Goal: Find specific page/section: Find specific page/section

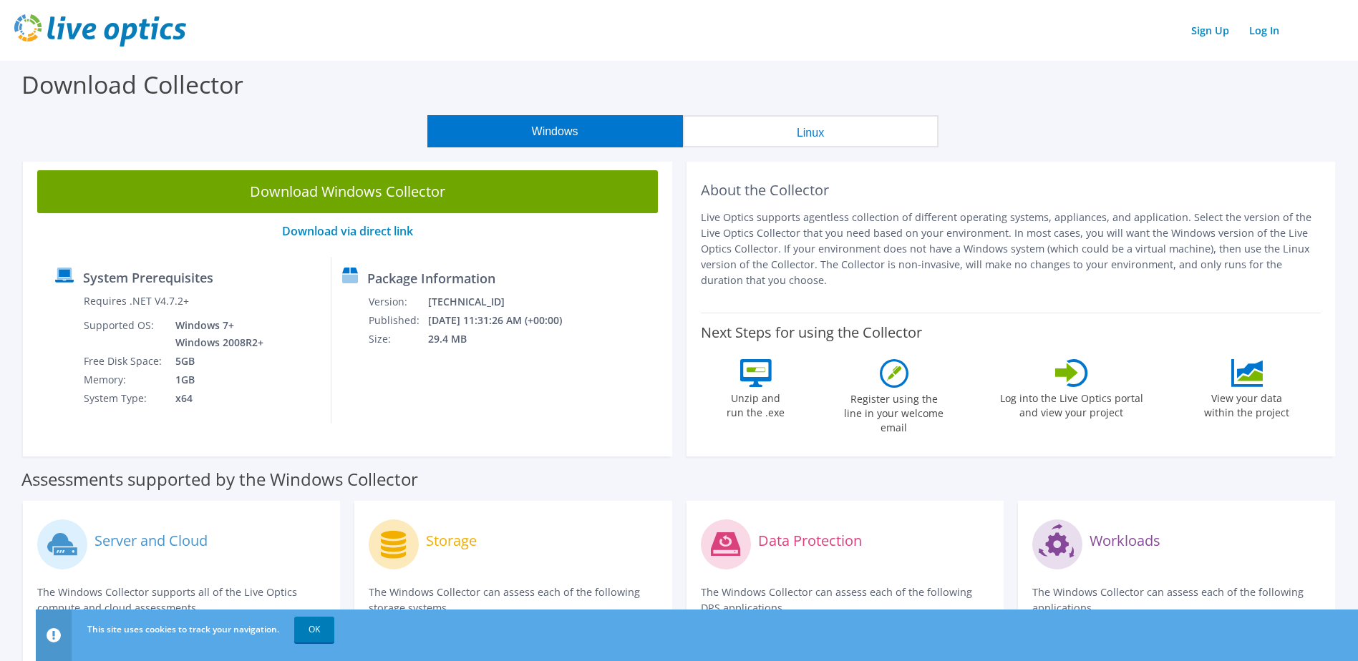
drag, startPoint x: 764, startPoint y: 230, endPoint x: 893, endPoint y: 292, distance: 143.7
click at [893, 292] on div "About the Collector Live Optics supports agentless collection of different oper…" at bounding box center [1011, 234] width 621 height 128
click at [1172, 234] on p "Live Optics supports agentless collection of different operating systems, appli…" at bounding box center [1011, 249] width 621 height 79
drag, startPoint x: 1170, startPoint y: 215, endPoint x: 1252, endPoint y: 281, distance: 105.9
click at [1252, 281] on p "Live Optics supports agentless collection of different operating systems, appli…" at bounding box center [1011, 249] width 621 height 79
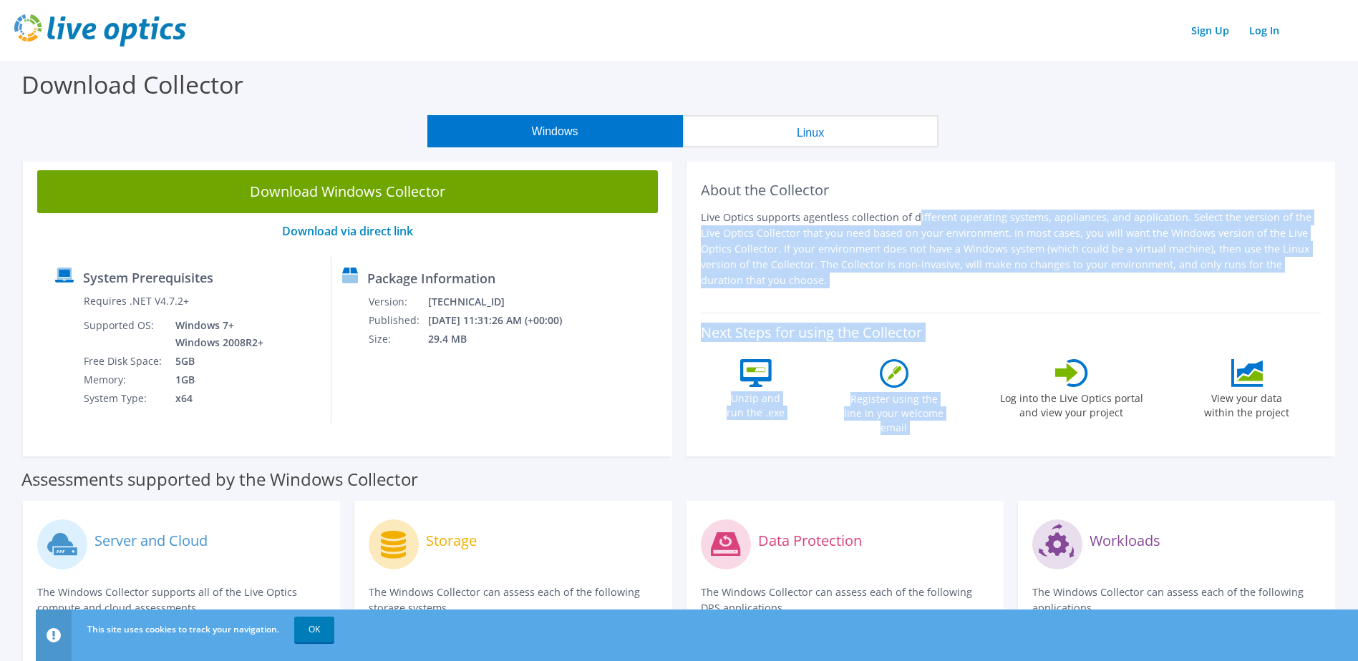
drag, startPoint x: 799, startPoint y: 209, endPoint x: 997, endPoint y: 333, distance: 233.1
click at [997, 333] on div "About the Collector Live Optics supports agentless collection of different oper…" at bounding box center [1010, 306] width 649 height 301
drag, startPoint x: 997, startPoint y: 333, endPoint x: 1142, endPoint y: 227, distance: 179.2
click at [1142, 228] on p "Live Optics supports agentless collection of different operating systems, appli…" at bounding box center [1011, 249] width 621 height 79
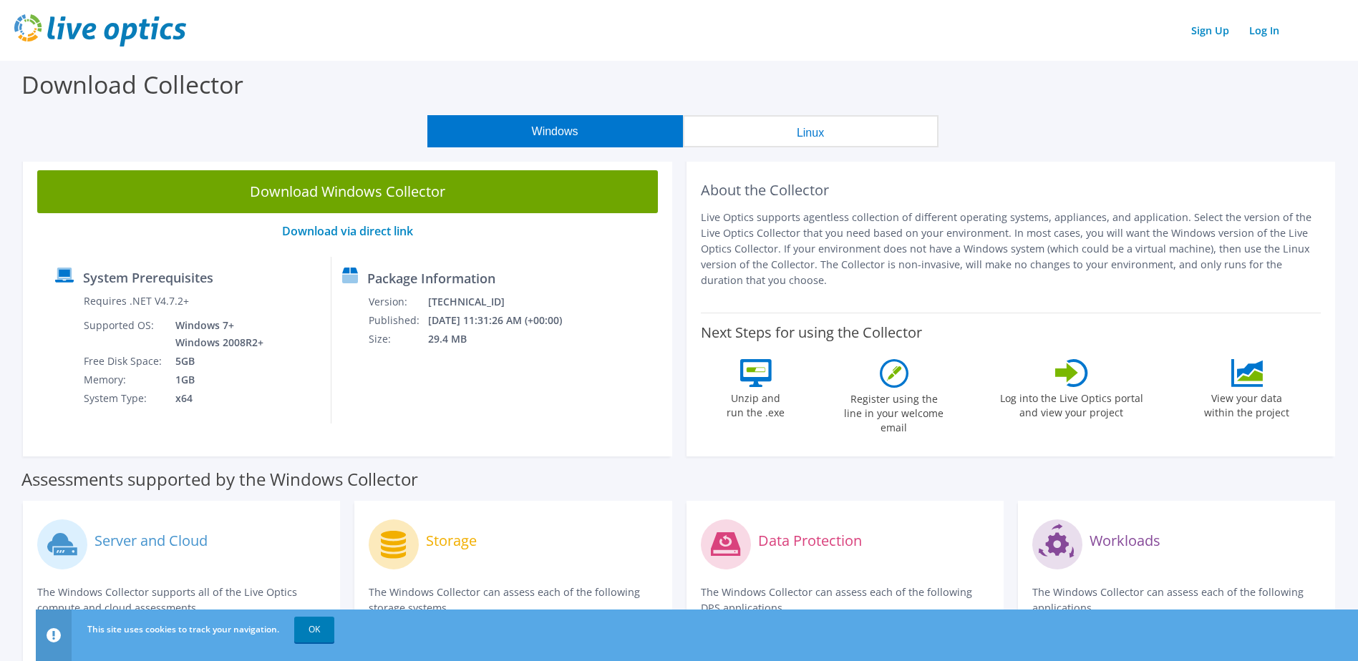
drag, startPoint x: 1209, startPoint y: 250, endPoint x: 1242, endPoint y: 275, distance: 41.5
click at [1242, 275] on p "Live Optics supports agentless collection of different operating systems, appli…" at bounding box center [1011, 249] width 621 height 79
click at [769, 258] on p "Live Optics supports agentless collection of different operating systems, appli…" at bounding box center [1011, 249] width 621 height 79
drag, startPoint x: 803, startPoint y: 214, endPoint x: 935, endPoint y: 304, distance: 159.6
click at [935, 304] on div "About the Collector Live Optics supports agentless collection of different oper…" at bounding box center [1010, 306] width 649 height 301
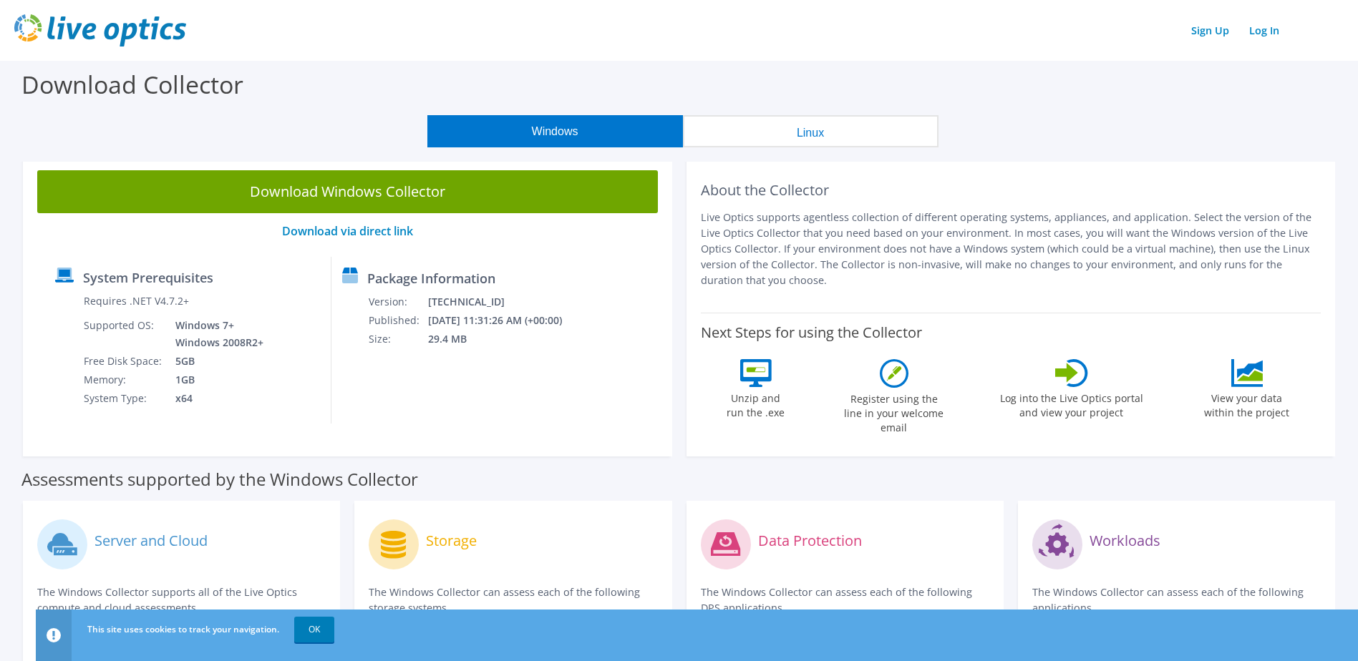
drag, startPoint x: 1100, startPoint y: 162, endPoint x: 1094, endPoint y: 198, distance: 36.2
click at [1100, 161] on div "About the Collector Live Optics supports agentless collection of different oper…" at bounding box center [1010, 306] width 649 height 301
click at [525, 135] on button "Windows" at bounding box center [555, 131] width 256 height 32
click at [1266, 33] on link "Log In" at bounding box center [1264, 30] width 44 height 21
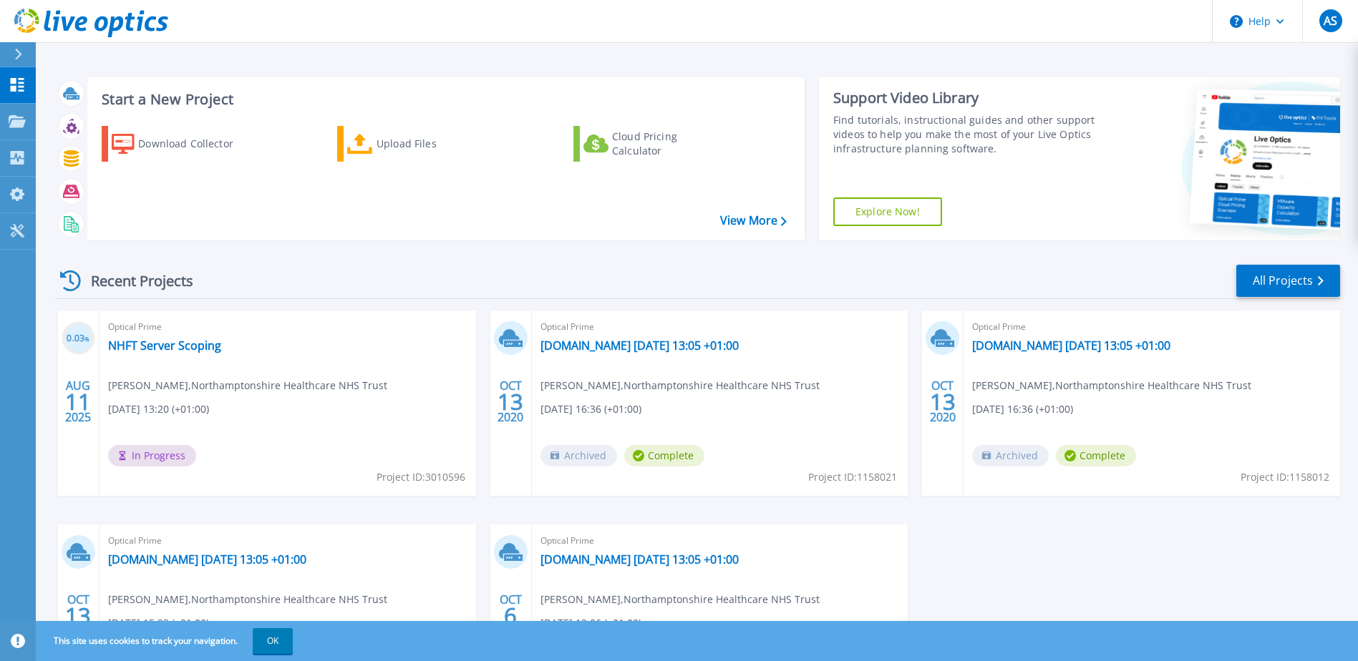
click at [1083, 537] on div "0.03 % AUG 11 2025 Optical Prime NHFT Server Scoping Alan Stephens , Northampto…" at bounding box center [692, 525] width 1296 height 428
drag, startPoint x: 1083, startPoint y: 537, endPoint x: 1036, endPoint y: 560, distance: 52.2
click at [1036, 560] on div "0.03 % AUG 11 2025 Optical Prime NHFT Server Scoping Alan Stephens , Northampto…" at bounding box center [692, 525] width 1296 height 428
click at [137, 347] on link "NHFT Server Scoping" at bounding box center [164, 346] width 113 height 14
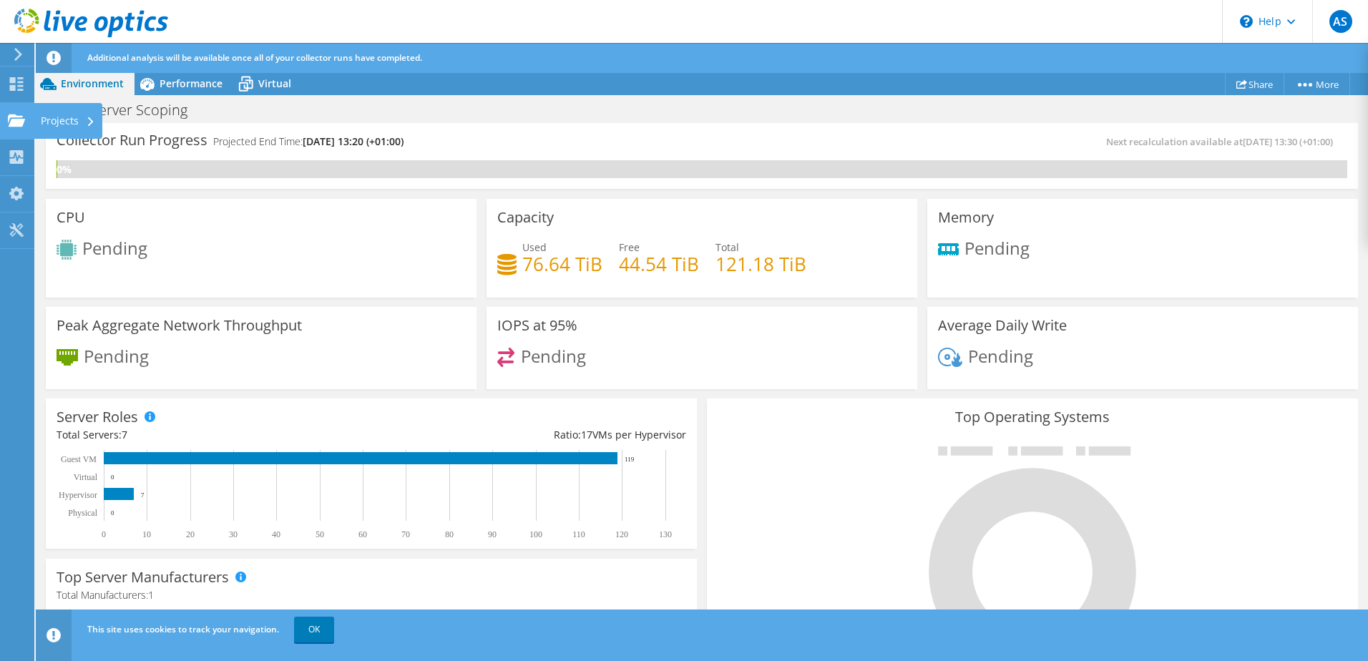
click at [44, 122] on div "Projects" at bounding box center [68, 121] width 69 height 36
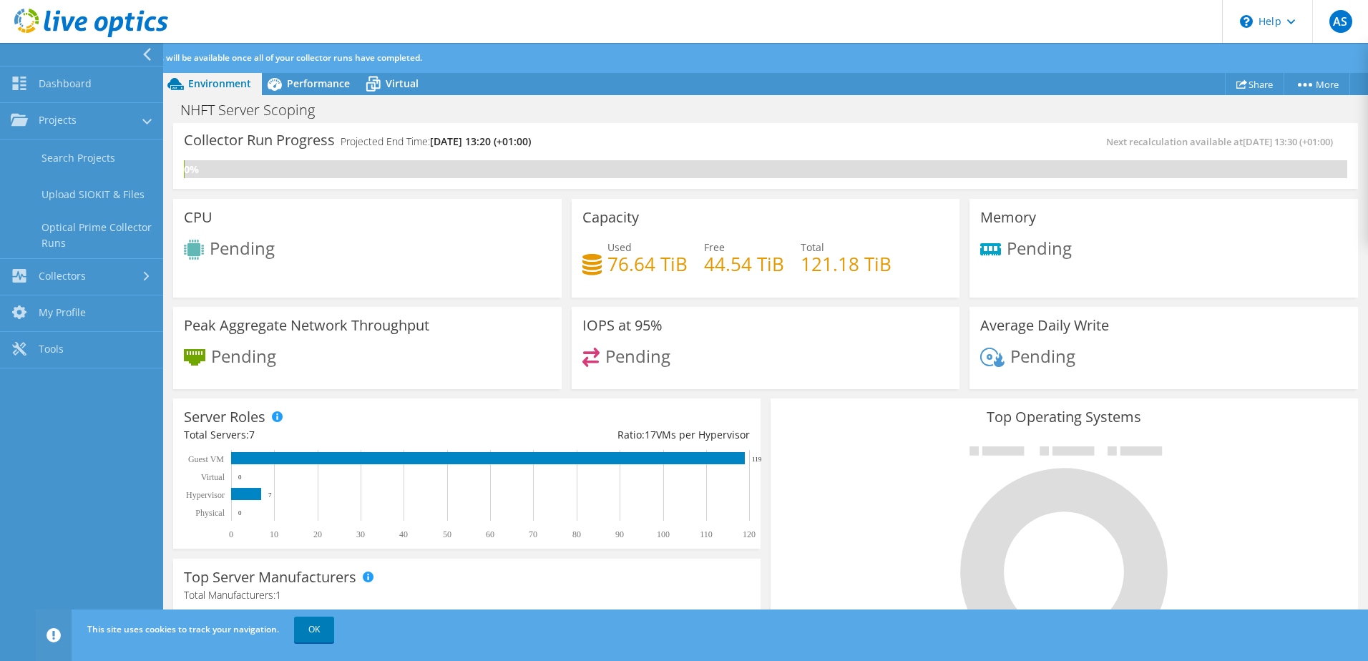
drag, startPoint x: 35, startPoint y: 505, endPoint x: 213, endPoint y: 323, distance: 254.6
click at [34, 500] on nav "Dashboard Projects Search Projects Upload SIOKIT & Files Optical Prime Collecto…" at bounding box center [81, 352] width 163 height 618
click at [48, 275] on link "Collectors" at bounding box center [81, 277] width 163 height 37
drag, startPoint x: 44, startPoint y: 482, endPoint x: 145, endPoint y: 481, distance: 100.9
click at [44, 482] on nav "Dashboard Projects Search Projects Upload SIOKIT & Files Optical Prime Collecto…" at bounding box center [81, 352] width 163 height 618
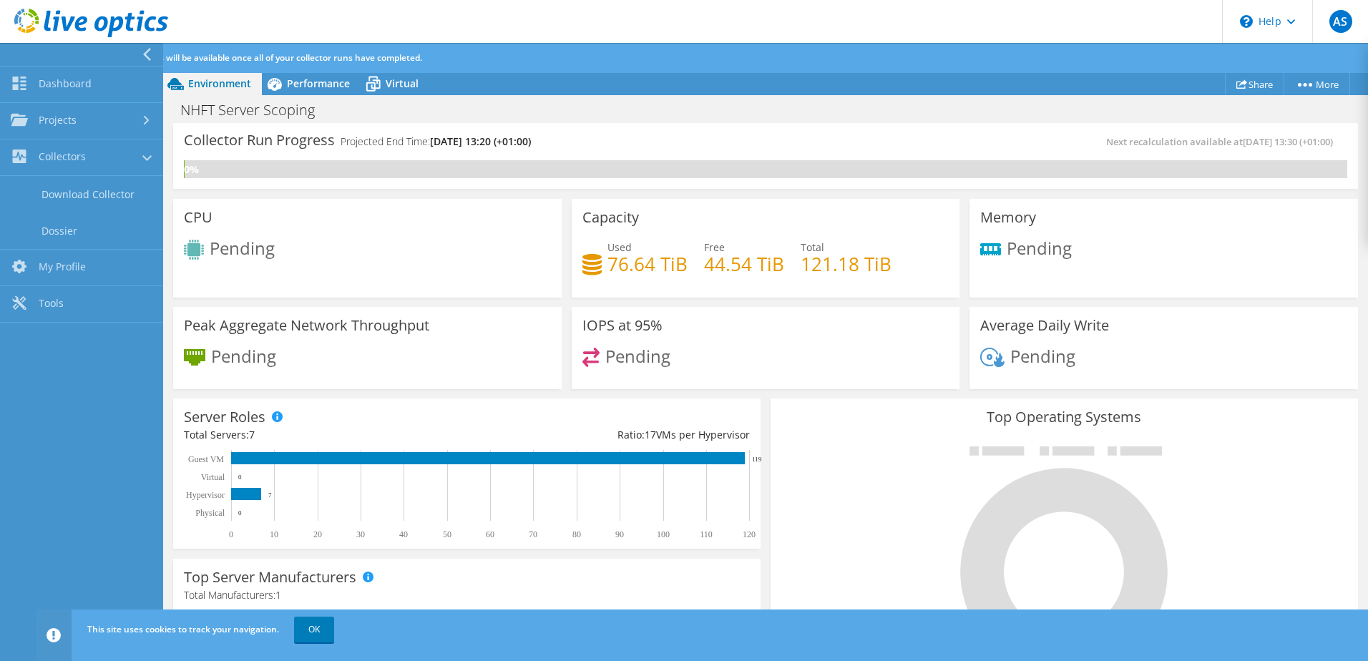
click at [766, 120] on div "NHFT Server Scoping Print" at bounding box center [765, 110] width 1205 height 26
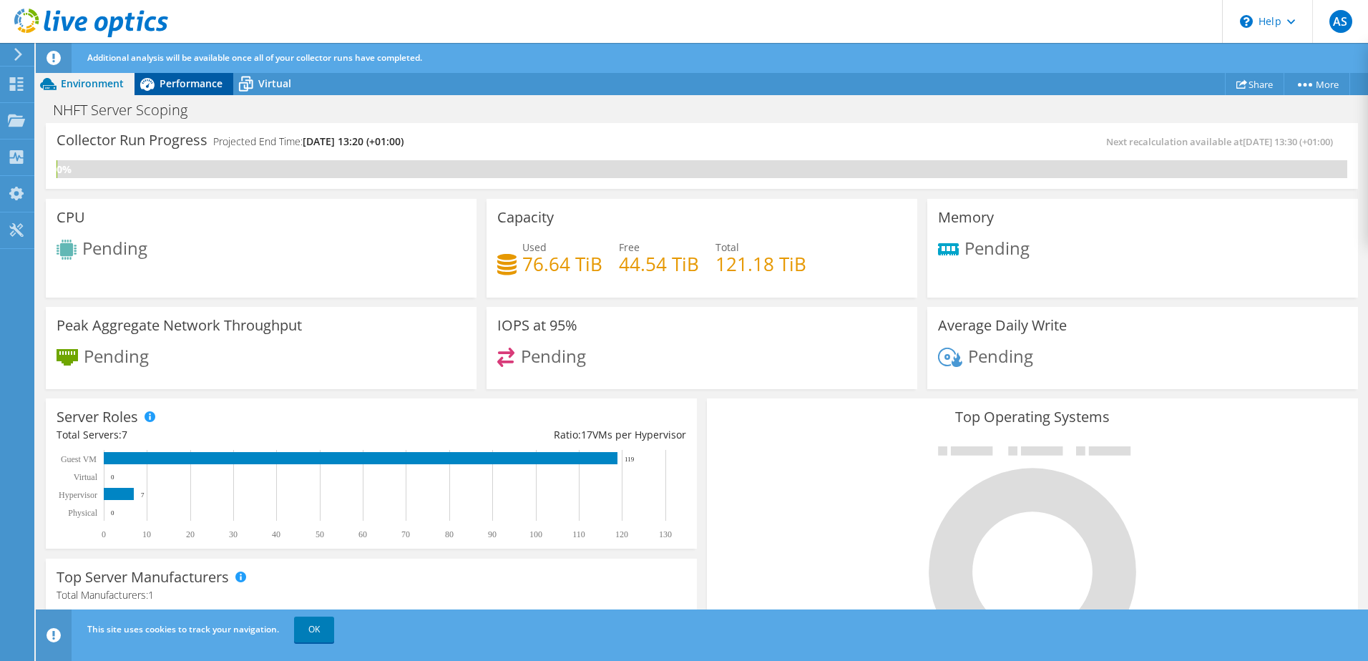
click at [182, 79] on span "Performance" at bounding box center [191, 84] width 63 height 14
